Goal: Information Seeking & Learning: Find specific fact

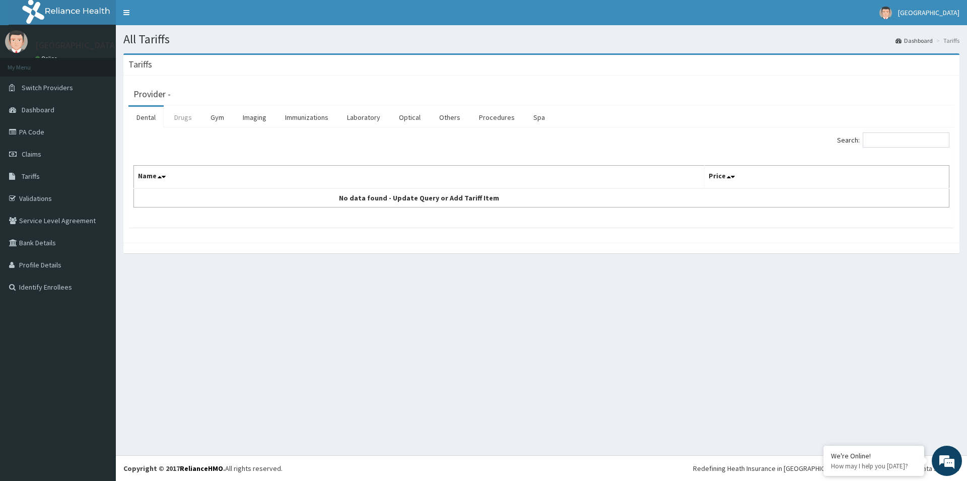
click at [180, 120] on link "Drugs" at bounding box center [183, 117] width 34 height 21
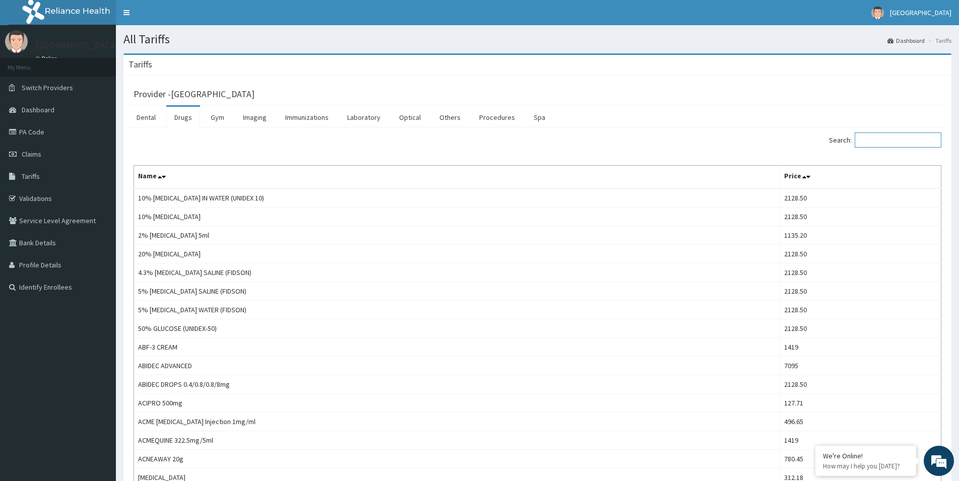
click at [878, 145] on input "Search:" at bounding box center [897, 139] width 87 height 15
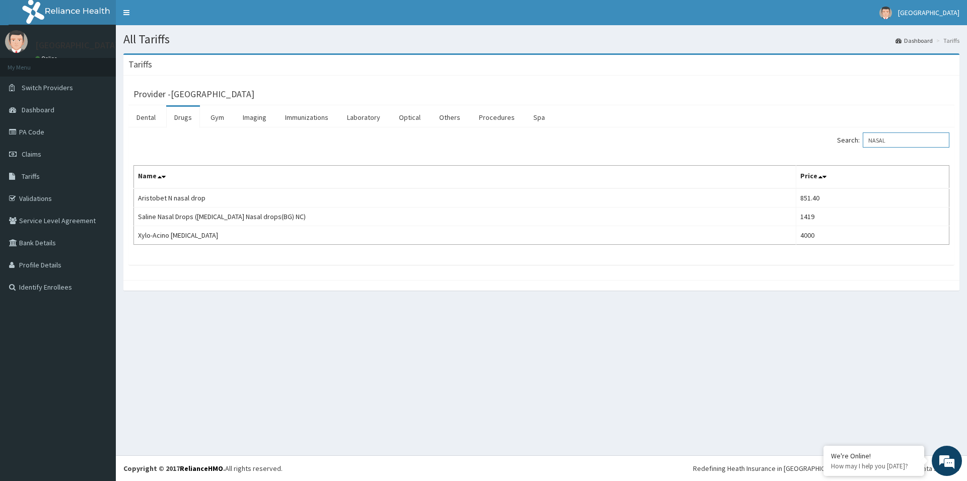
click at [899, 137] on input "NASAL" at bounding box center [906, 139] width 87 height 15
type input "N"
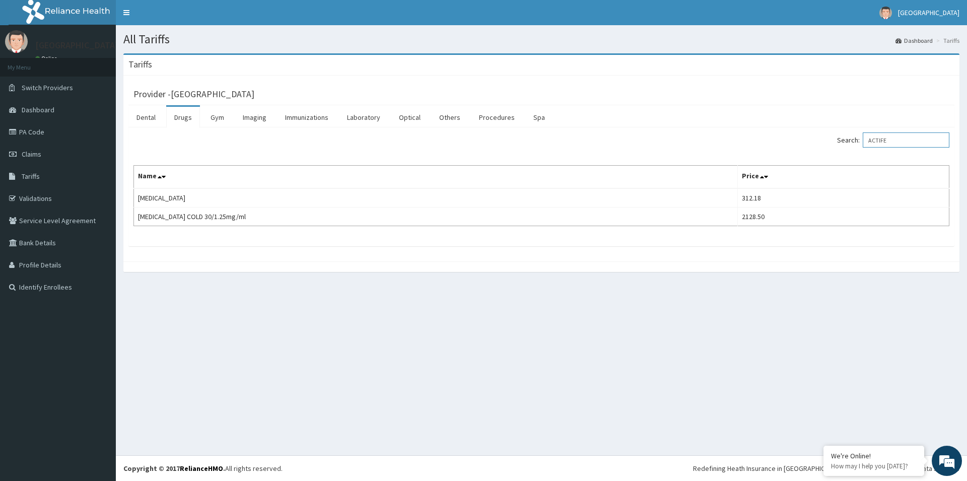
click at [900, 145] on input "ACTIFE" at bounding box center [906, 139] width 87 height 15
drag, startPoint x: 893, startPoint y: 135, endPoint x: 893, endPoint y: 145, distance: 9.6
click at [893, 137] on input "ACTIFE" at bounding box center [906, 139] width 87 height 15
click at [894, 144] on input "ACTIFE" at bounding box center [906, 139] width 87 height 15
type input "A"
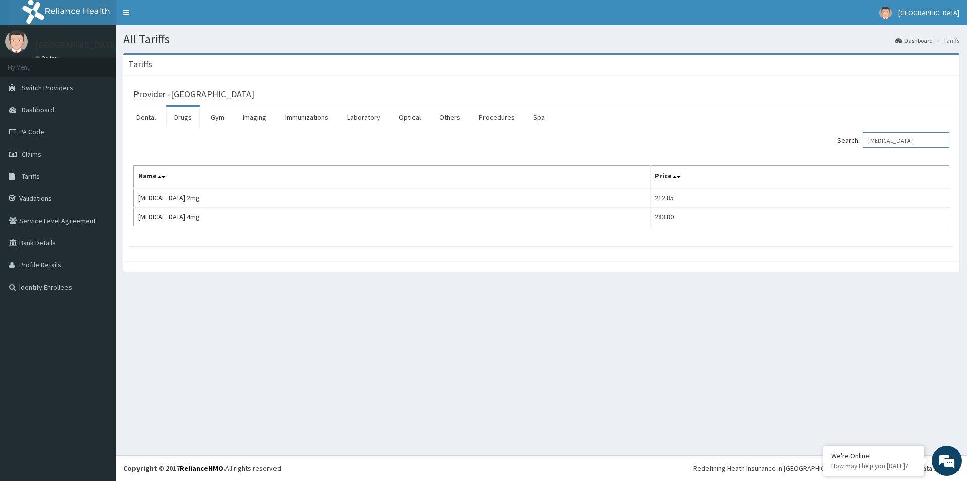
type input "[MEDICAL_DATA]"
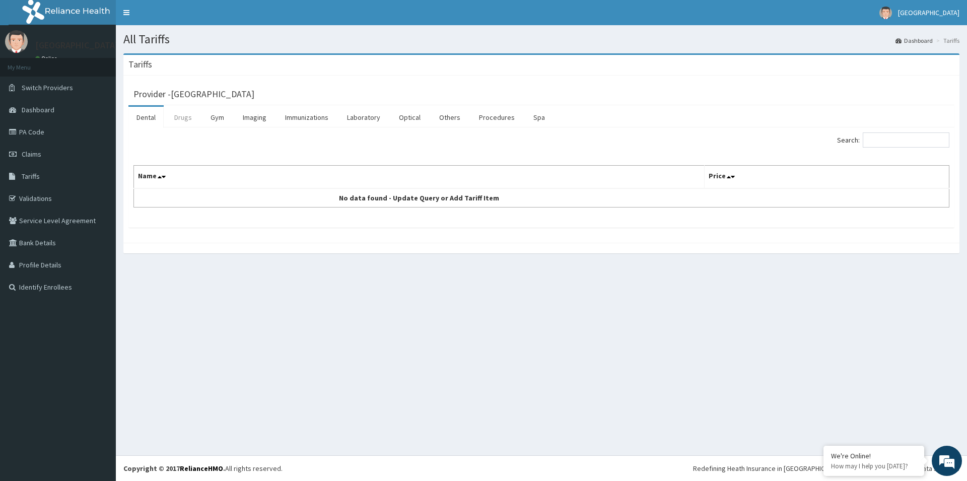
click at [191, 115] on link "Drugs" at bounding box center [183, 117] width 34 height 21
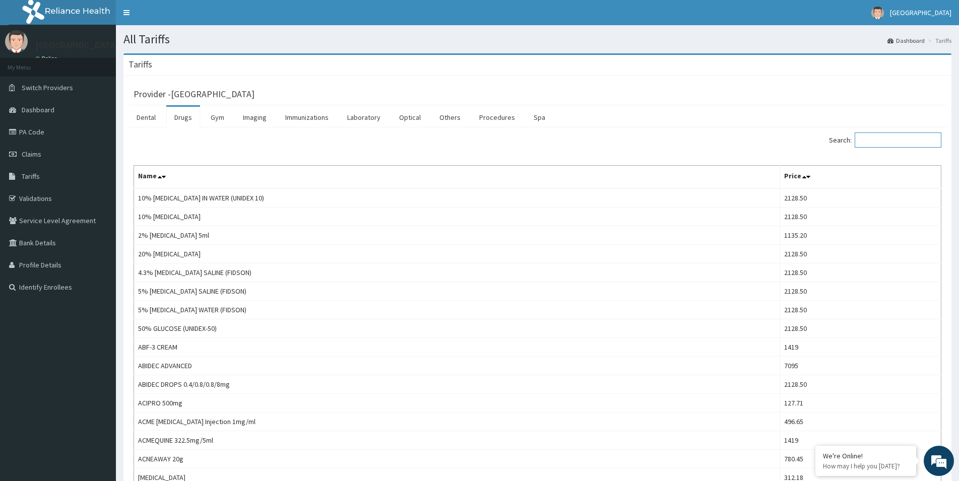
click at [907, 144] on input "Search:" at bounding box center [897, 139] width 87 height 15
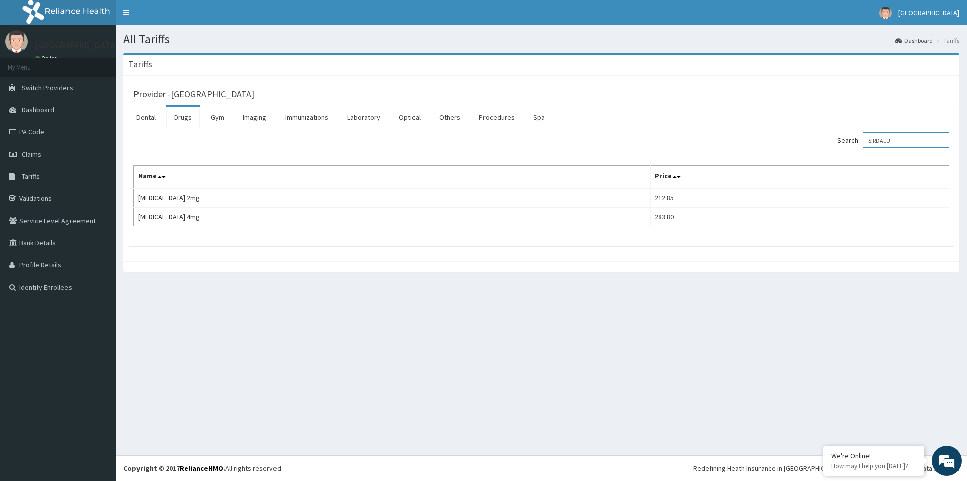
type input "SIRDALU"
click at [45, 136] on link "PA Code" at bounding box center [58, 132] width 116 height 22
